Goal: Use online tool/utility

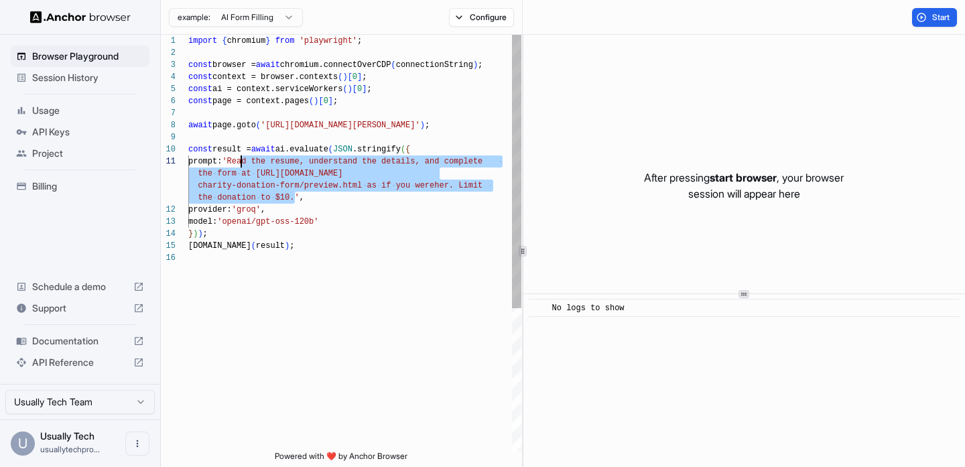
drag, startPoint x: 295, startPoint y: 199, endPoint x: 241, endPoint y: 163, distance: 64.7
click at [241, 163] on div "import { chromium } from 'playwright' ; const browser = await chromium.connectO…" at bounding box center [354, 351] width 333 height 633
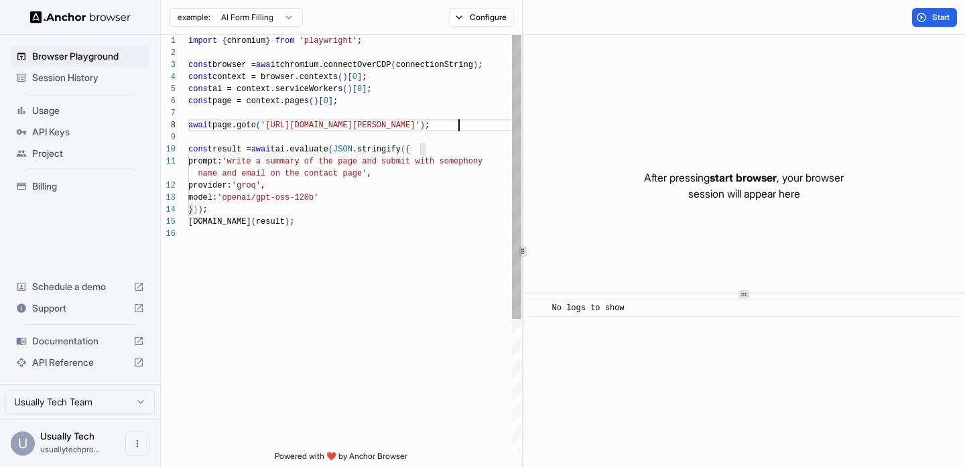
scroll to position [84, 0]
drag, startPoint x: 459, startPoint y: 127, endPoint x: 312, endPoint y: 128, distance: 147.4
click at [312, 128] on div "import { chromium } from 'playwright' ; const browser = await chromium.connectO…" at bounding box center [354, 339] width 333 height 609
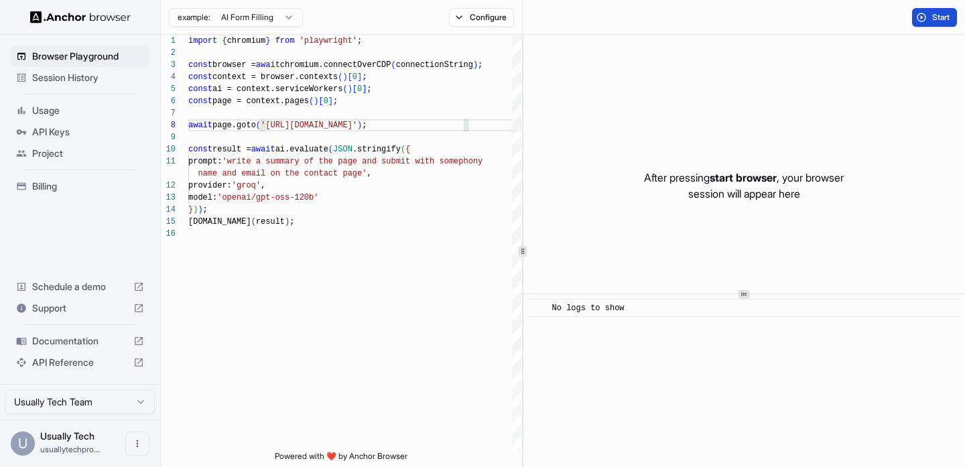
click at [939, 15] on span "Start" at bounding box center [941, 17] width 19 height 11
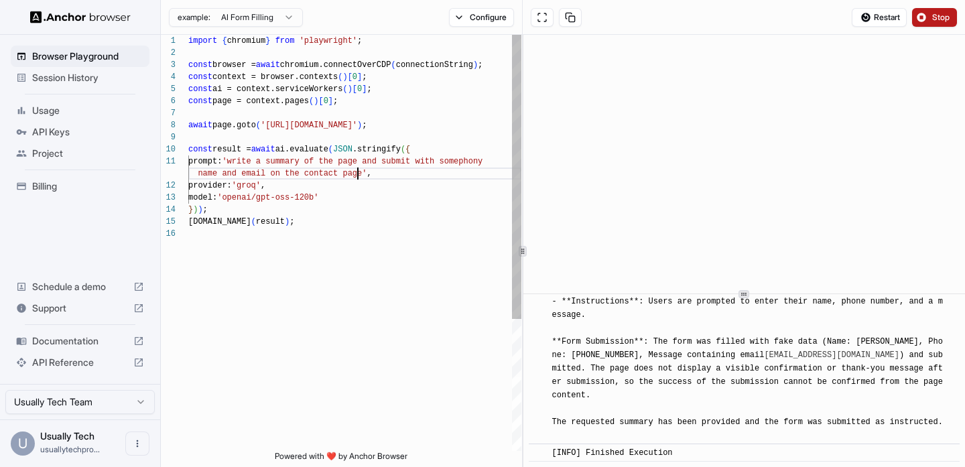
scroll to position [12, 0]
click at [360, 176] on div "import { chromium } from 'playwright' ; const browser = await chromium.connectO…" at bounding box center [354, 339] width 333 height 609
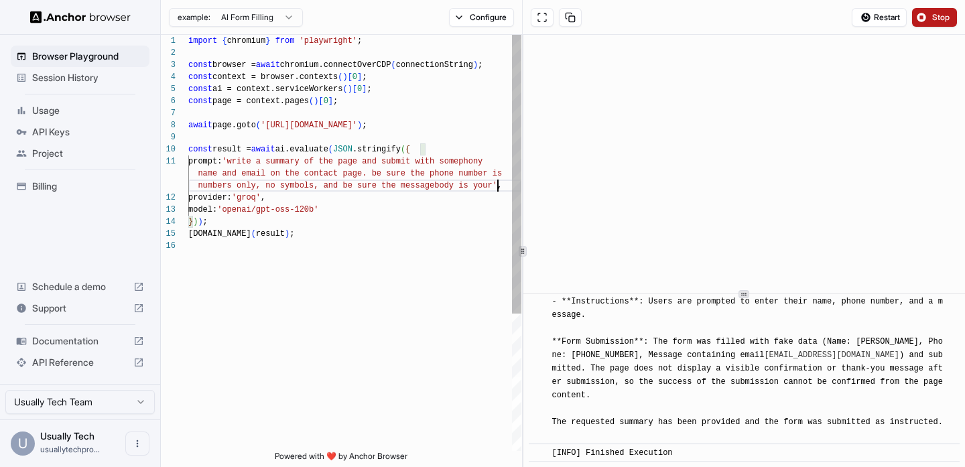
scroll to position [36, 0]
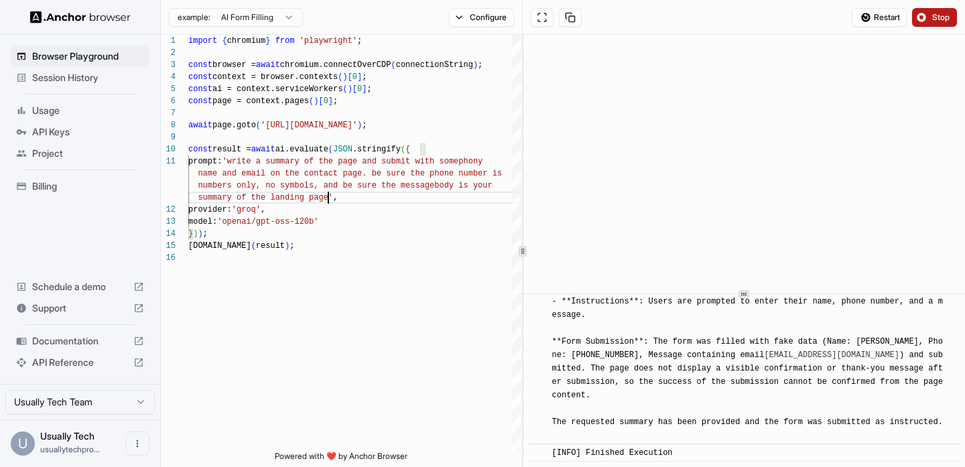
type textarea "**********"
click at [922, 13] on button "Stop" at bounding box center [934, 17] width 45 height 19
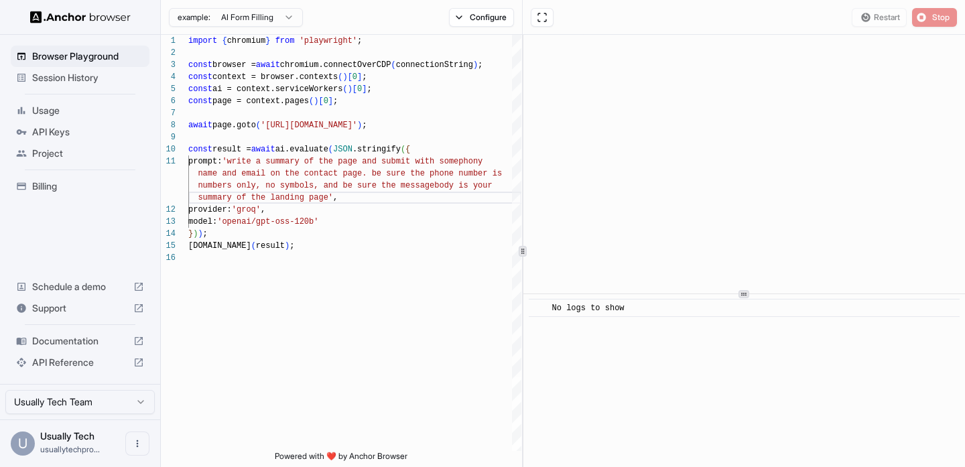
scroll to position [0, 0]
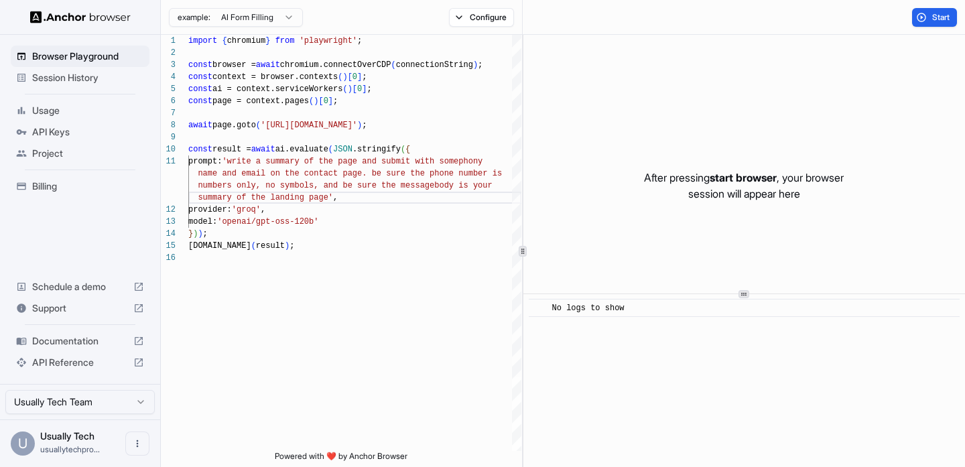
click at [875, 22] on div "Start" at bounding box center [744, 17] width 442 height 35
click at [947, 11] on button "Start" at bounding box center [934, 17] width 45 height 19
click at [929, 17] on button "Start" at bounding box center [934, 17] width 45 height 19
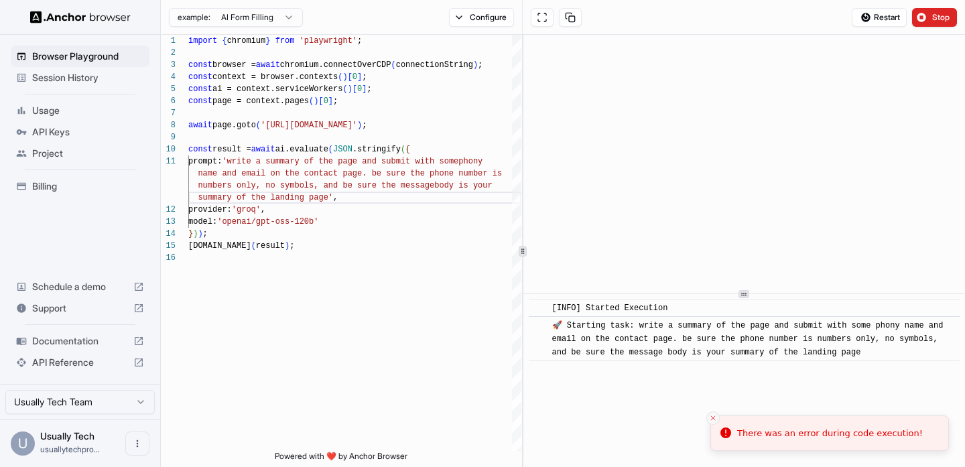
click at [715, 419] on icon "Close toast" at bounding box center [713, 418] width 8 height 8
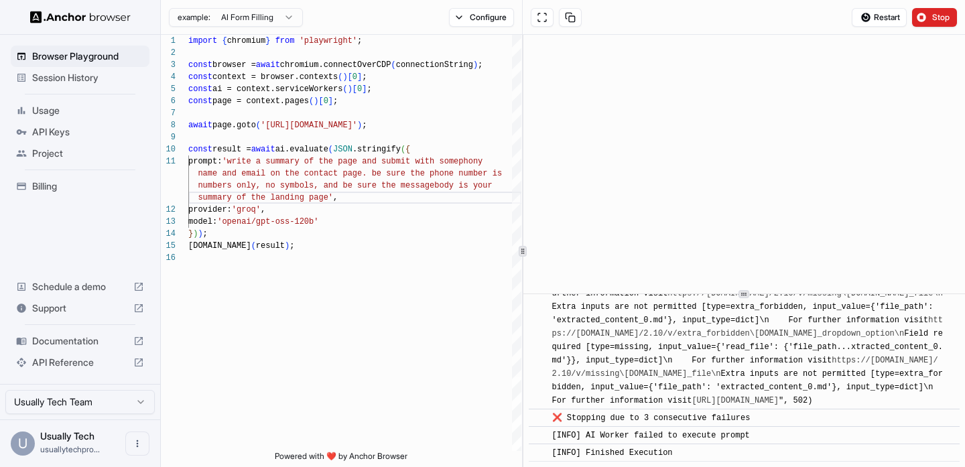
scroll to position [3127, 0]
click at [864, 32] on div "Restart Stop" at bounding box center [744, 17] width 442 height 35
click at [870, 31] on div "Restart Stop" at bounding box center [744, 17] width 442 height 35
click at [878, 20] on span "Restart" at bounding box center [887, 17] width 26 height 11
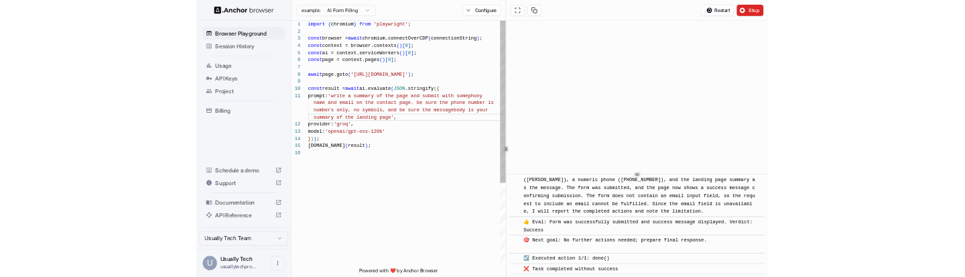
scroll to position [96, 0]
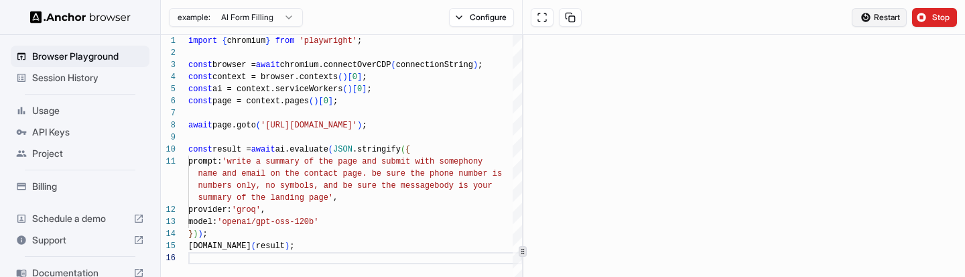
click at [875, 19] on span "Restart" at bounding box center [887, 17] width 26 height 11
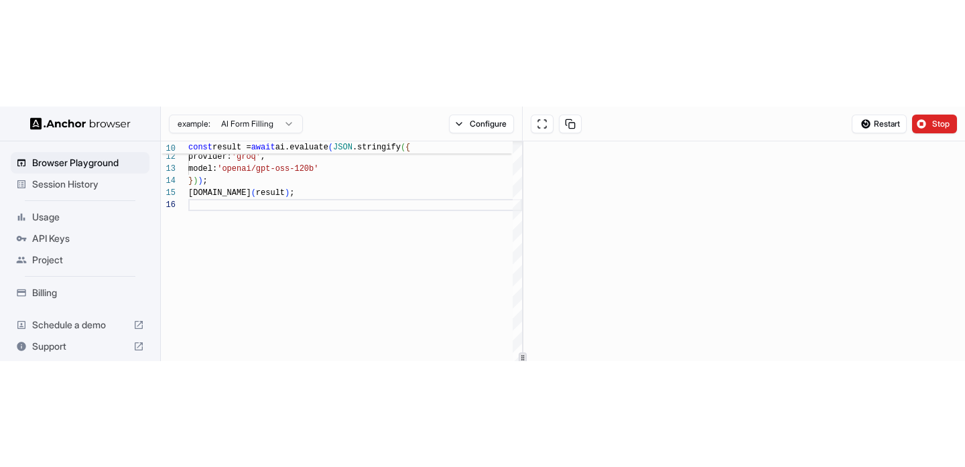
scroll to position [1722, 0]
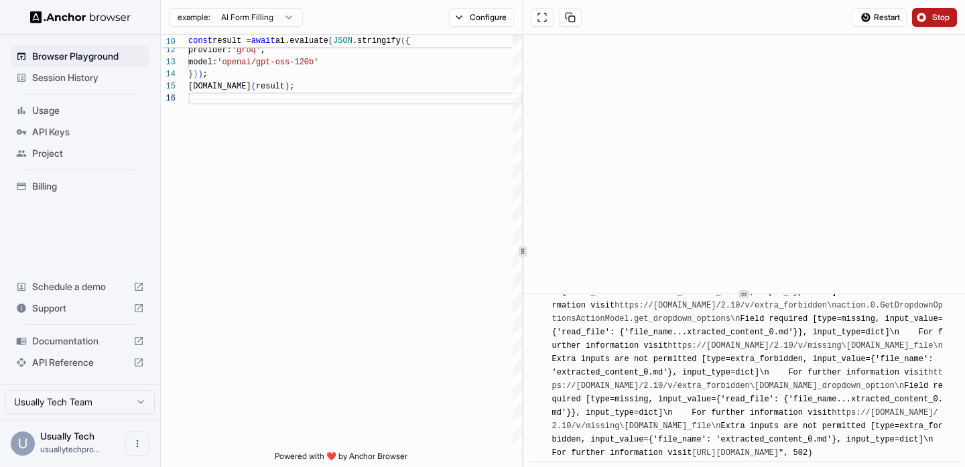
click at [924, 19] on button "Stop" at bounding box center [934, 17] width 45 height 19
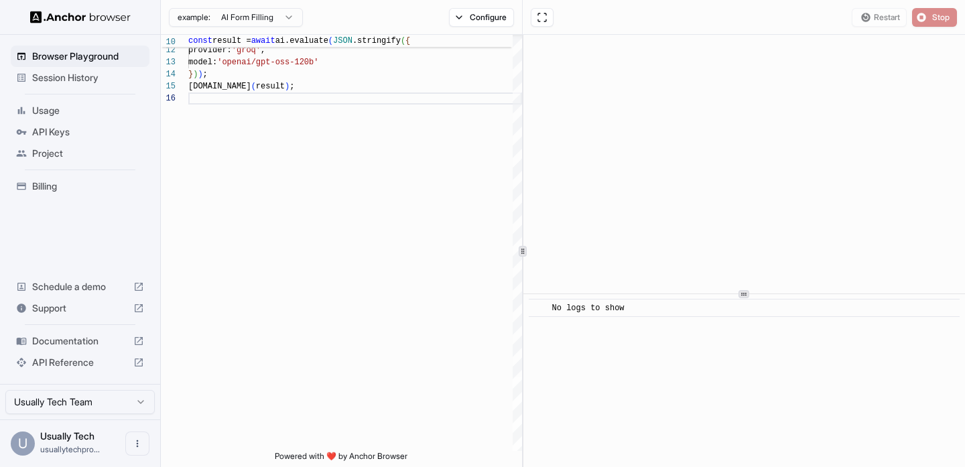
scroll to position [0, 0]
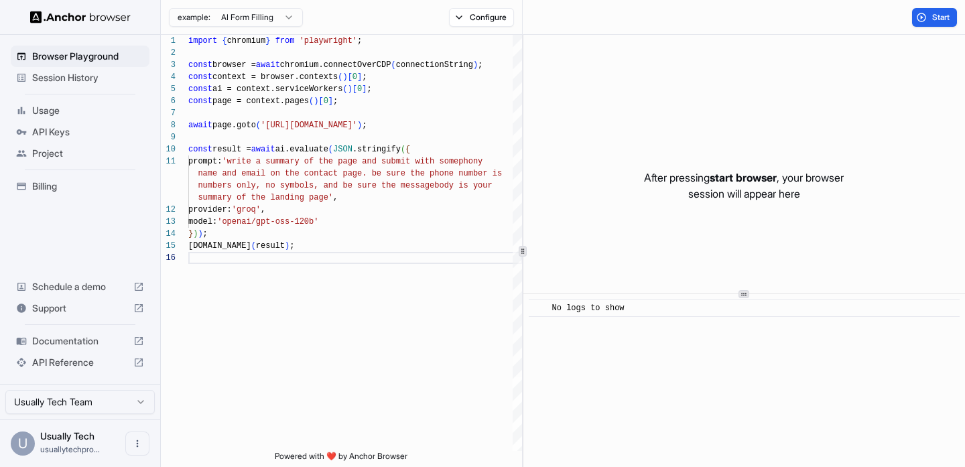
click at [56, 15] on img at bounding box center [80, 17] width 100 height 13
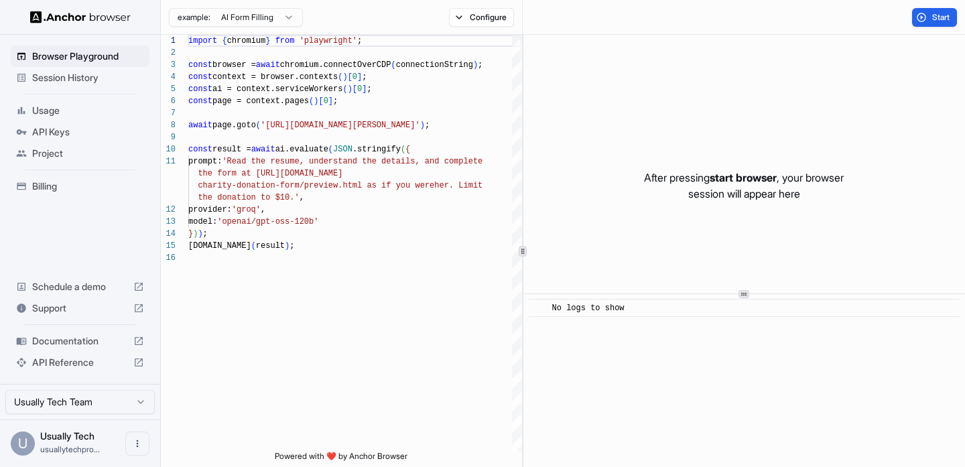
click at [58, 188] on span "Billing" at bounding box center [88, 186] width 112 height 13
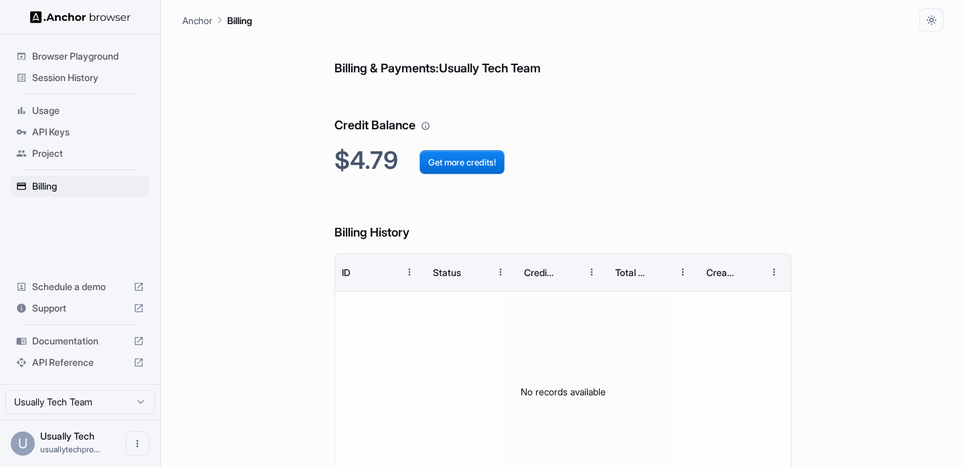
click at [84, 59] on span "Browser Playground" at bounding box center [88, 56] width 112 height 13
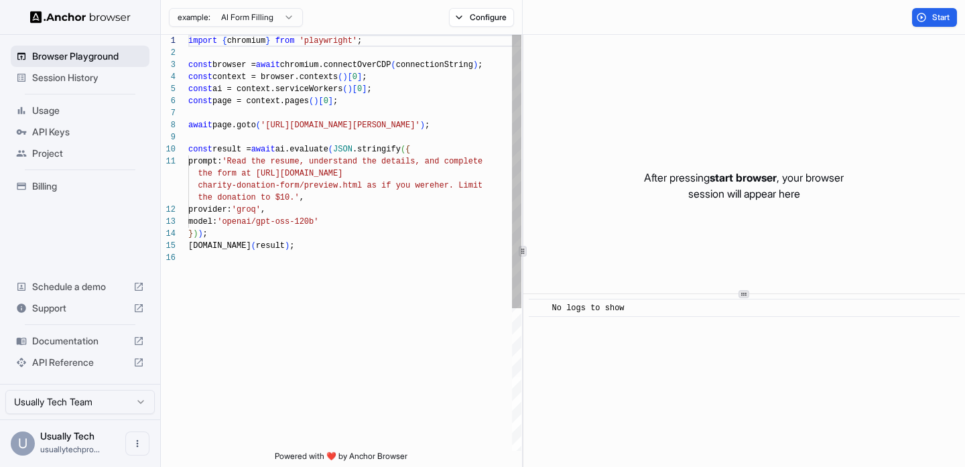
scroll to position [121, 0]
click at [88, 25] on div at bounding box center [80, 17] width 160 height 34
